Goal: Navigation & Orientation: Locate item on page

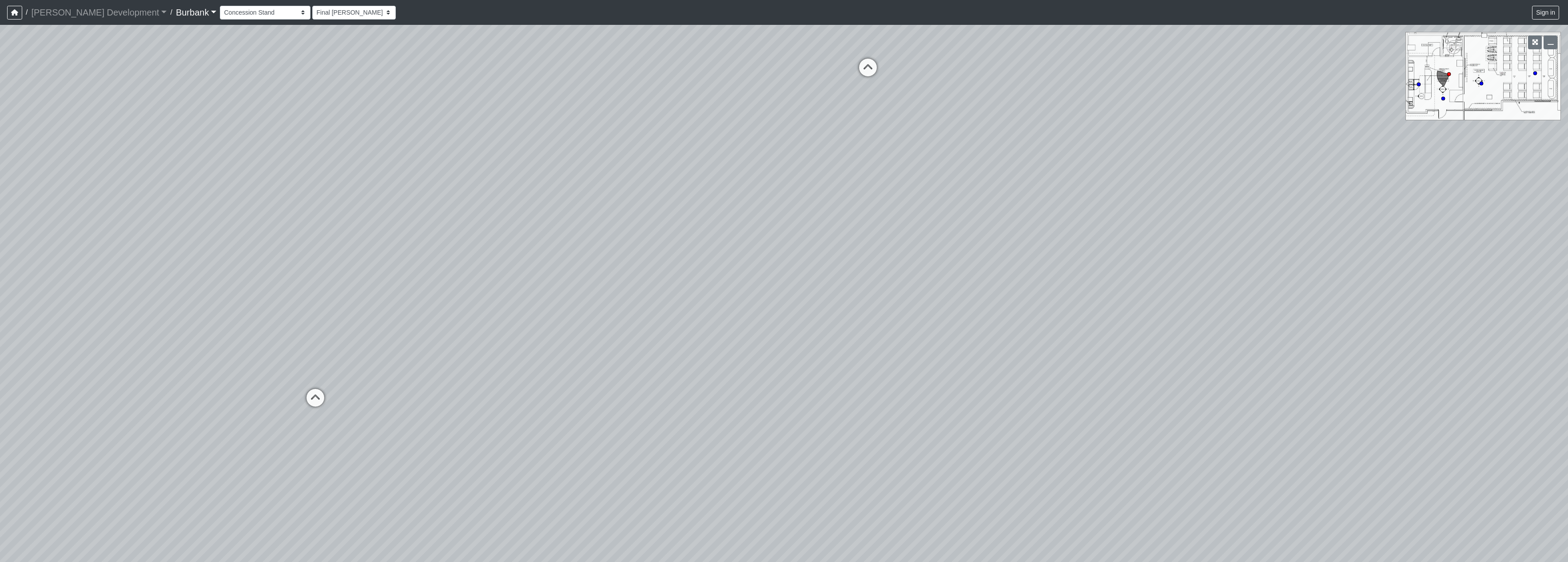
select select "jjBx2V1pyTQPChTzRTWPfR"
drag, startPoint x: 842, startPoint y: 234, endPoint x: 839, endPoint y: 301, distance: 67.1
click at [839, 301] on div "Loading... Pivot Door Loading... Entry Loading... Counters Loading... Entry Loa…" at bounding box center [784, 293] width 1568 height 537
drag, startPoint x: 669, startPoint y: 307, endPoint x: 665, endPoint y: 477, distance: 170.0
click at [656, 497] on div "Loading... Pivot Door Loading... Entry Loading... Counters Loading... Entry Loa…" at bounding box center [784, 293] width 1568 height 537
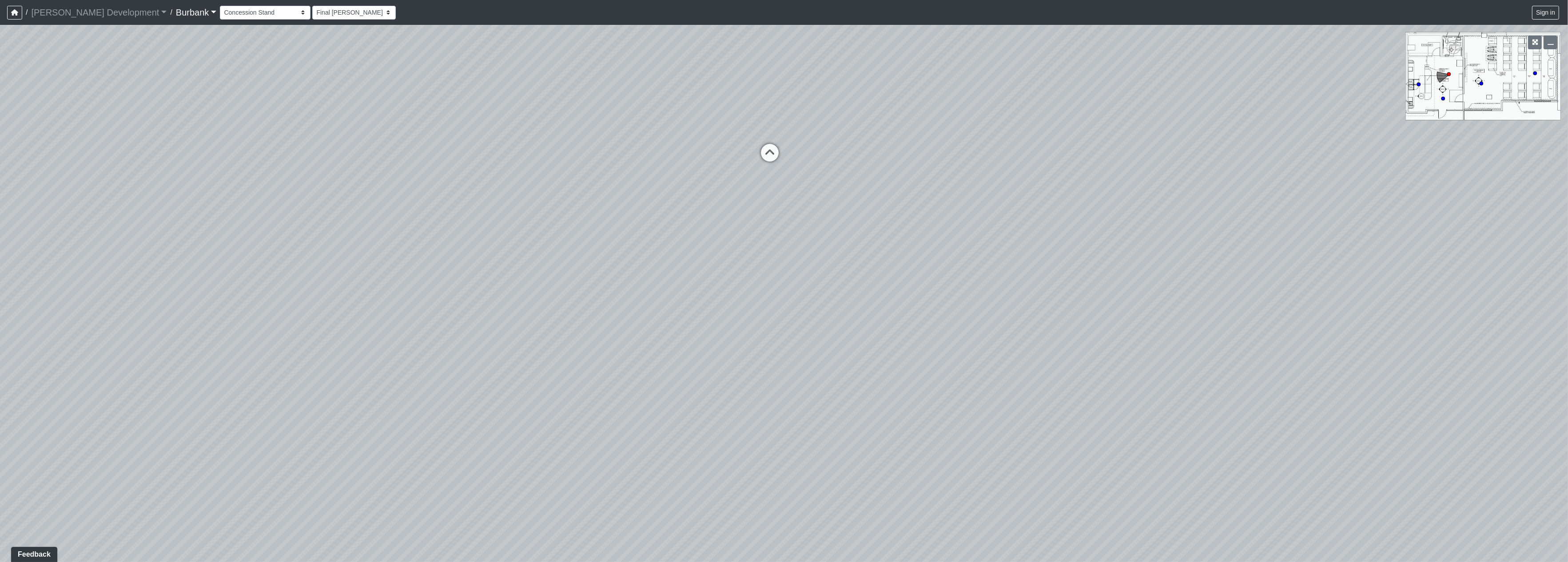
drag, startPoint x: 1183, startPoint y: 426, endPoint x: 1029, endPoint y: 426, distance: 154.0
click at [1015, 428] on div "Loading... Pivot Door Loading... Entry Loading... Counters Loading... Entry Loa…" at bounding box center [784, 293] width 1568 height 537
drag, startPoint x: 1123, startPoint y: 418, endPoint x: 1117, endPoint y: 423, distance: 7.8
click at [1117, 423] on div "Loading... Pivot Door Loading... Entry Loading... Counters Loading... Entry Loa…" at bounding box center [784, 293] width 1568 height 537
